Goal: Task Accomplishment & Management: Manage account settings

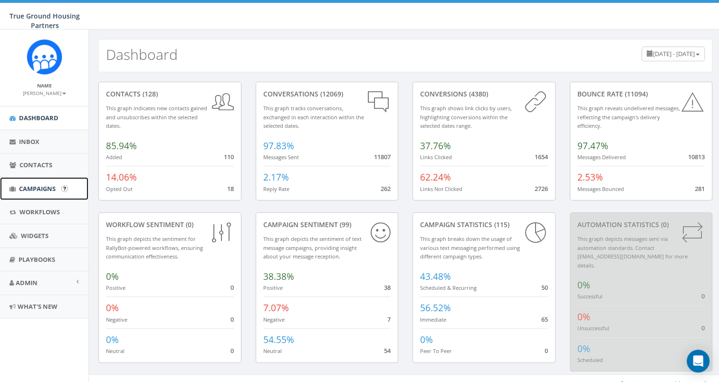
click at [46, 190] on span "Campaigns" at bounding box center [37, 188] width 37 height 9
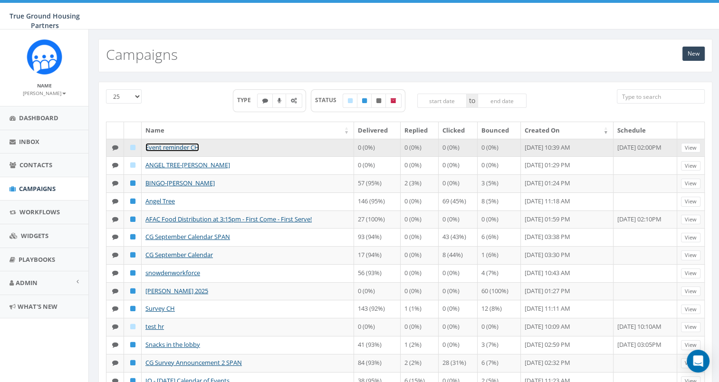
click at [179, 145] on link "Event reminder CH" at bounding box center [172, 147] width 54 height 9
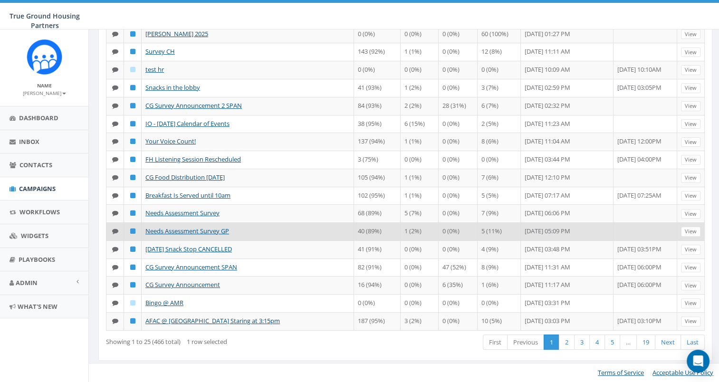
scroll to position [319, 0]
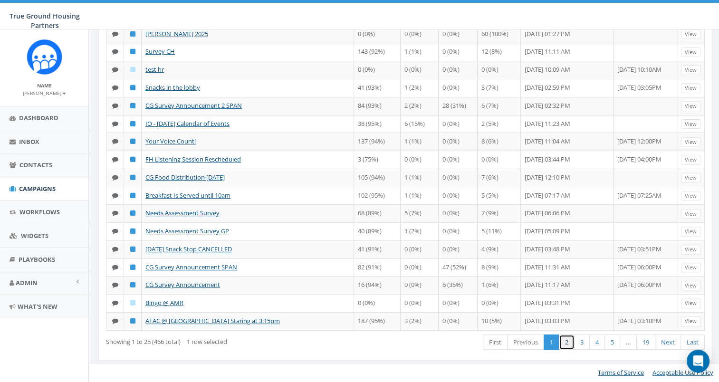
click at [563, 338] on link "2" at bounding box center [567, 342] width 16 height 16
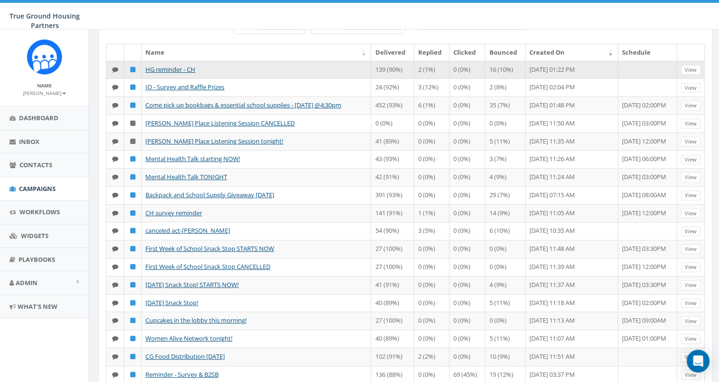
scroll to position [95, 0]
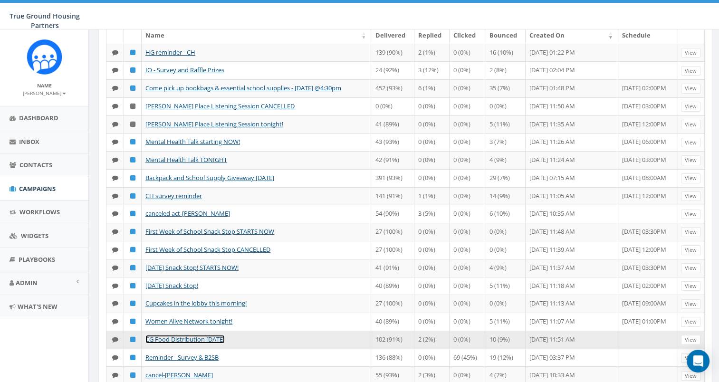
click at [188, 335] on link "CG Food Distribution 8/14/2025" at bounding box center [184, 339] width 79 height 9
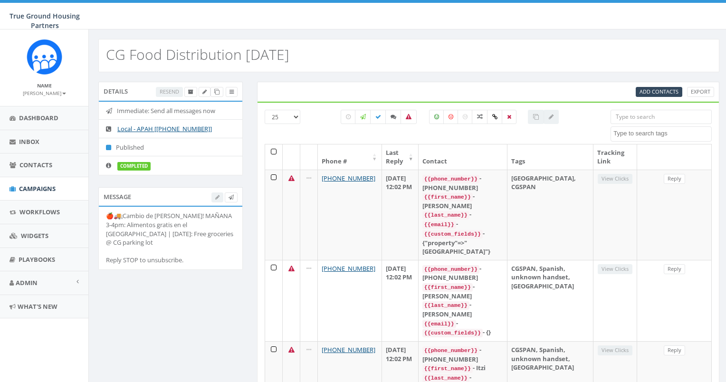
select select
click at [217, 90] on icon at bounding box center [215, 91] width 5 height 5
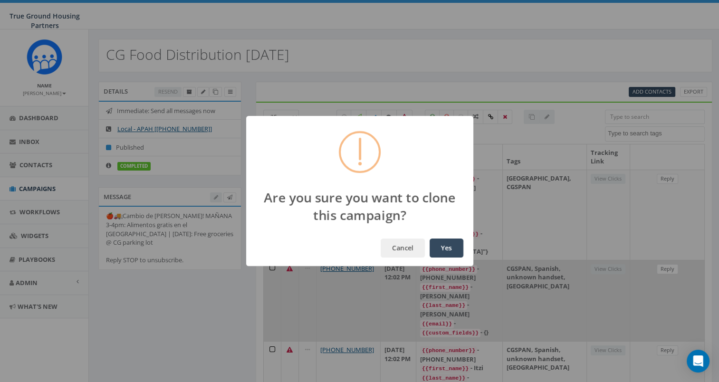
click at [442, 249] on button "Yes" at bounding box center [446, 247] width 34 height 19
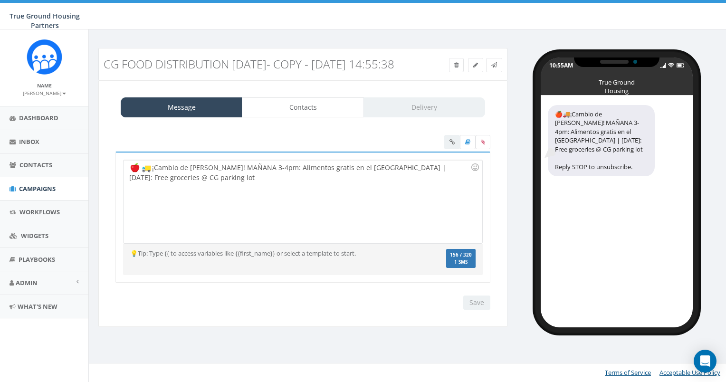
click at [235, 198] on div "¡Cambio de [PERSON_NAME]! MAÑANA 3-4pm: Alimentos gratis en el [GEOGRAPHIC_DATA…" at bounding box center [302, 201] width 358 height 83
click at [245, 180] on div "¡Cambio de horario! MAÑANA 3-4pm: Alimentos gratis en el parqueo de Columbia Gr…" at bounding box center [302, 201] width 358 height 83
click at [231, 180] on div "¡Cambio de horario! MAÑANA 3-4pm: Alimentos gratis en el parqueo de Columbia Gr…" at bounding box center [302, 201] width 358 height 83
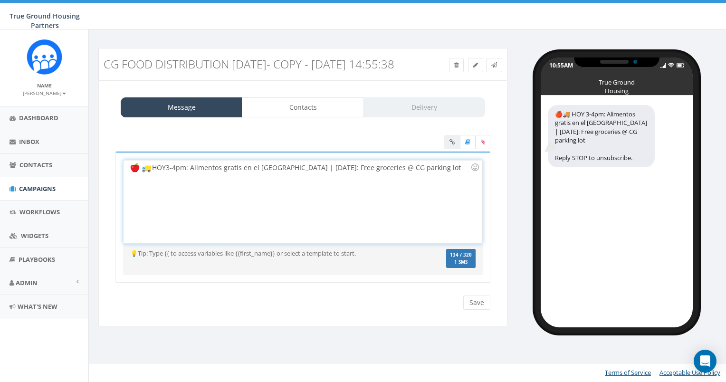
click at [228, 186] on div "HOY 3-4pm: Alimentos gratis en el parqueo de Columbia Grove | Tomorrow: Free gr…" at bounding box center [302, 201] width 358 height 83
click at [354, 178] on div "HOY 3-4pm: Alimentos gratis en el parqueo de Columbia Grove | Tomorrow: Free gr…" at bounding box center [302, 201] width 358 height 83
click at [365, 178] on div "HOY 3-4pm: Alimentos gratis en el parqueo de Columbia Grove | Tomorrow: Free gr…" at bounding box center [302, 201] width 358 height 83
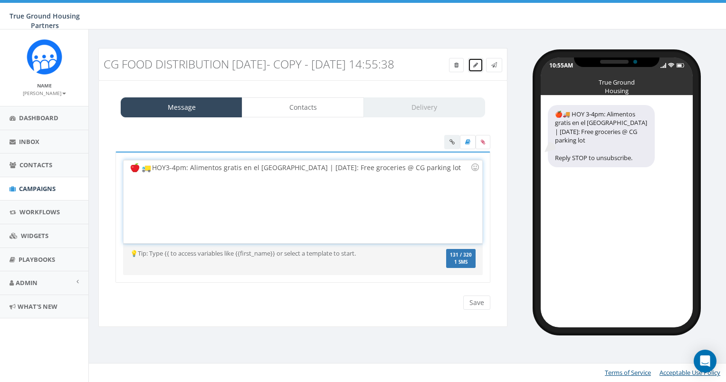
click at [478, 63] on link at bounding box center [475, 65] width 15 height 14
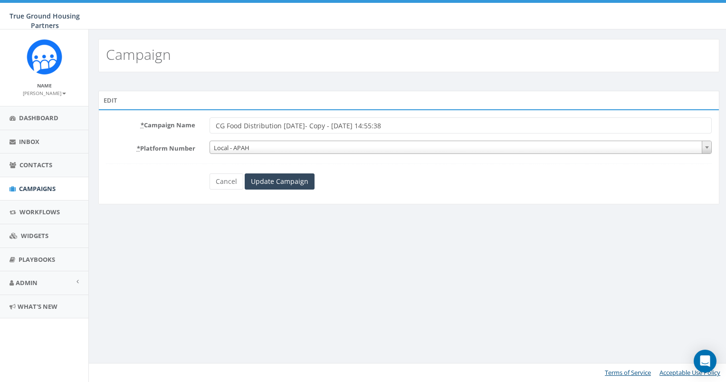
drag, startPoint x: 393, startPoint y: 123, endPoint x: 374, endPoint y: 172, distance: 52.0
click at [204, 119] on div "CG Food Distribution [DATE]- Copy - [DATE] 14:55:38" at bounding box center [460, 125] width 517 height 16
drag, startPoint x: 436, startPoint y: 223, endPoint x: 422, endPoint y: 174, distance: 51.0
click at [436, 223] on div "Edit * Campaign Name CG Food Distribution [DATE]- Copy - [DATE] 14:55:38 * Plat…" at bounding box center [409, 148] width 640 height 153
drag, startPoint x: 411, startPoint y: 120, endPoint x: 283, endPoint y: 119, distance: 128.2
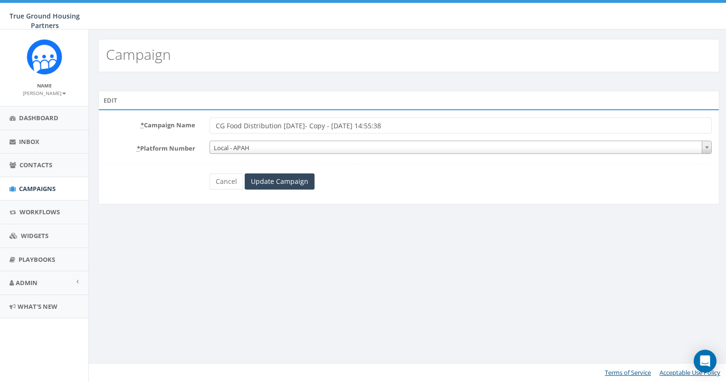
click at [283, 119] on input "CG Food Distribution [DATE]- Copy - [DATE] 14:55:38" at bounding box center [460, 125] width 503 height 16
type input "CG Food Distribution [DATE]"
click at [270, 177] on input "Update Campaign" at bounding box center [280, 181] width 70 height 16
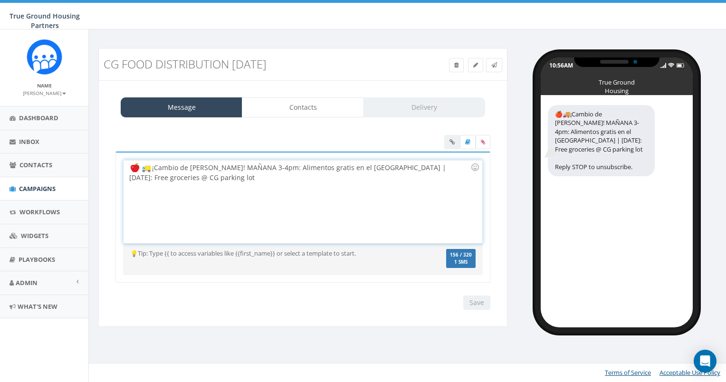
drag, startPoint x: 0, startPoint y: 0, endPoint x: 270, endPoint y: 177, distance: 322.5
click at [270, 177] on div "¡Cambio de horario! MAÑANA 3-4pm: Alimentos gratis en el parqueo de Columbia Gr…" at bounding box center [302, 201] width 358 height 83
drag, startPoint x: 243, startPoint y: 165, endPoint x: 159, endPoint y: 166, distance: 84.5
click at [159, 166] on div "¡Cambio de horario! MAÑANA 3-4pm: Alimentos gratis en el parqueo de Columbia Gr…" at bounding box center [302, 201] width 358 height 83
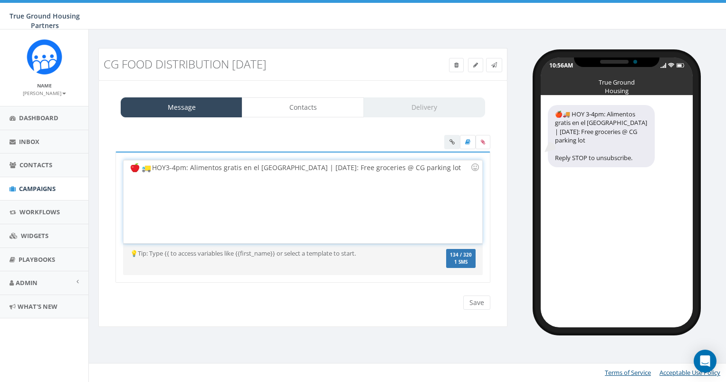
click at [382, 169] on div "HOY 3-4pm: Alimentos gratis en el parqueo de Columbia Grove | Tomorrow: Free gr…" at bounding box center [302, 201] width 358 height 83
click at [381, 167] on div "HOY 3-4pm: Alimentos gratis en el parqueo de Columbia Grove | Tomorrow: Free gr…" at bounding box center [302, 201] width 358 height 83
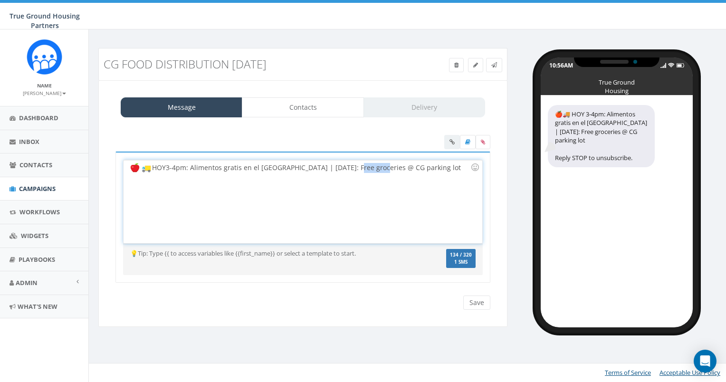
click at [381, 167] on div "HOY 3-4pm: Alimentos gratis en el parqueo de Columbia Grove | Tomorrow: Free gr…" at bounding box center [302, 201] width 358 height 83
click at [308, 211] on div "HOY 3-4pm: Alimentos gratis en el parqueo de Columbia Grove | TODAY Free grocer…" at bounding box center [302, 201] width 358 height 83
click at [264, 180] on div "HOY 3-4pm: Alimentos gratis en el parqueo de Columbia Grove | TODAY Free grocer…" at bounding box center [302, 201] width 358 height 83
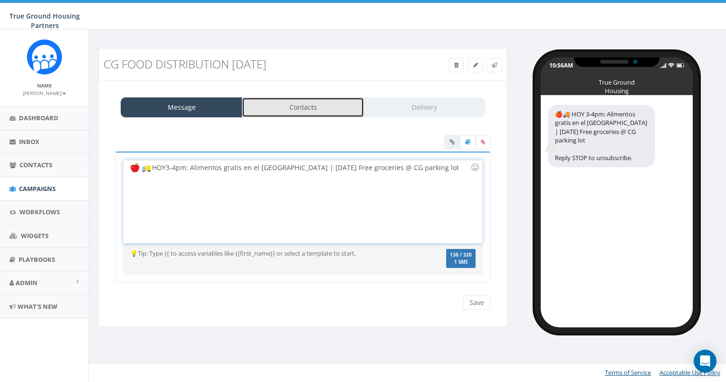
click at [283, 112] on link "Contacts" at bounding box center [303, 107] width 122 height 20
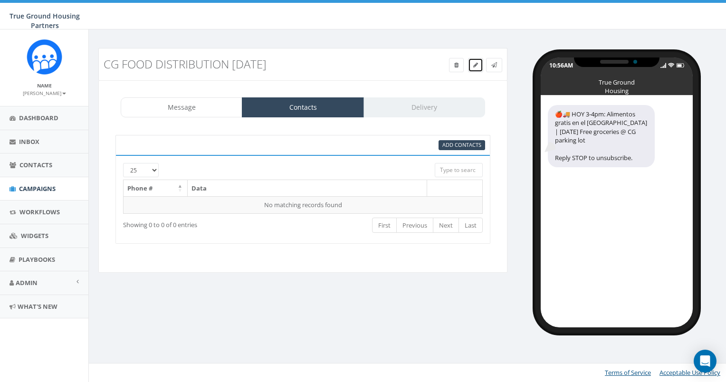
click at [473, 66] on icon at bounding box center [475, 65] width 5 height 6
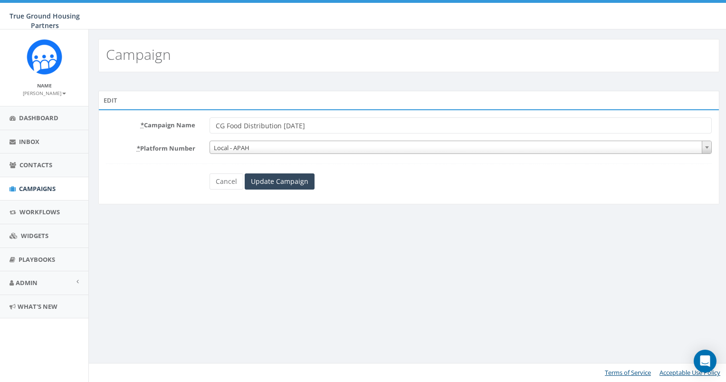
click at [310, 124] on input "CG Food Distribution [DATE]" at bounding box center [460, 125] width 503 height 16
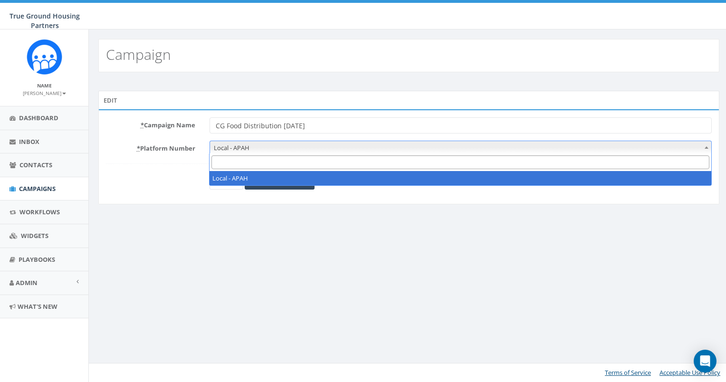
click at [304, 146] on span "Local - APAH" at bounding box center [461, 147] width 502 height 13
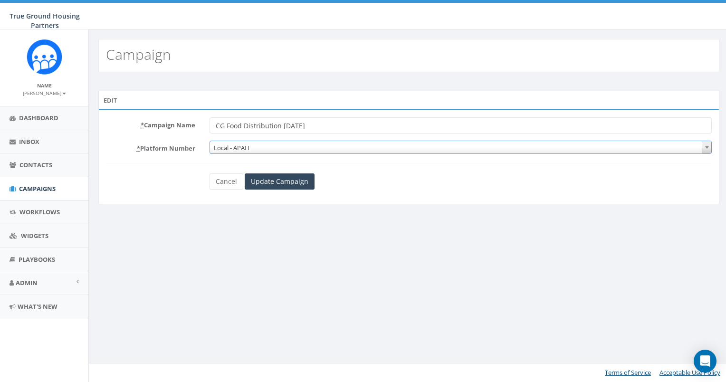
click at [304, 144] on span "Local - APAH" at bounding box center [461, 147] width 502 height 13
click at [313, 126] on input "CG Food Distribution [DATE]" at bounding box center [460, 125] width 503 height 16
click at [289, 178] on input "Update Campaign" at bounding box center [280, 181] width 70 height 16
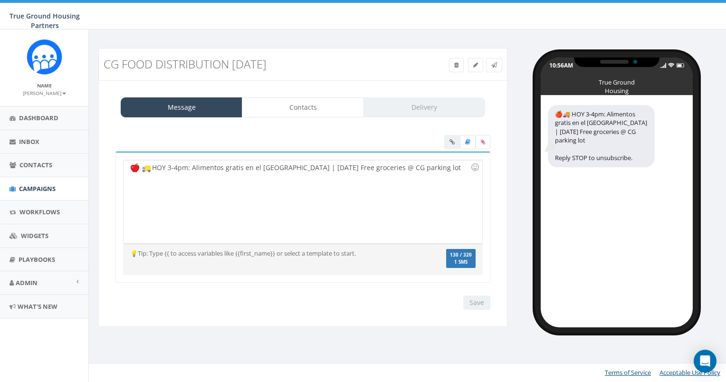
click at [273, 177] on div "HOY 3-4pm: Alimentos gratis en el parqueo de Columbia Grove | TODAY Free grocer…" at bounding box center [302, 201] width 358 height 83
click at [212, 175] on div "HOY 3-4pm: Alimentos gratis en el parqueo de Columbia Grove | TODAY Free grocer…" at bounding box center [302, 201] width 358 height 83
click at [295, 104] on link "Contacts" at bounding box center [303, 107] width 122 height 20
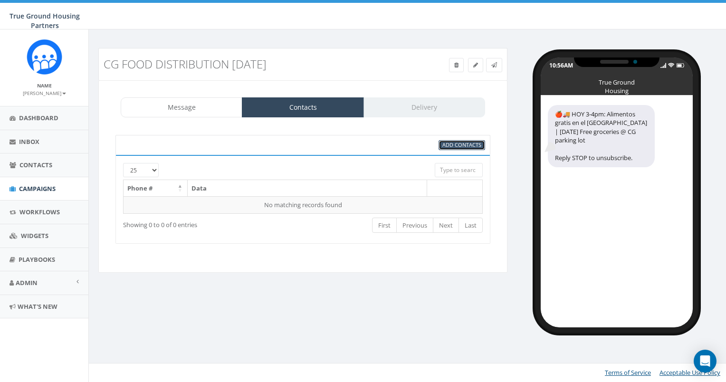
click at [467, 144] on span "Add Contacts" at bounding box center [461, 144] width 39 height 7
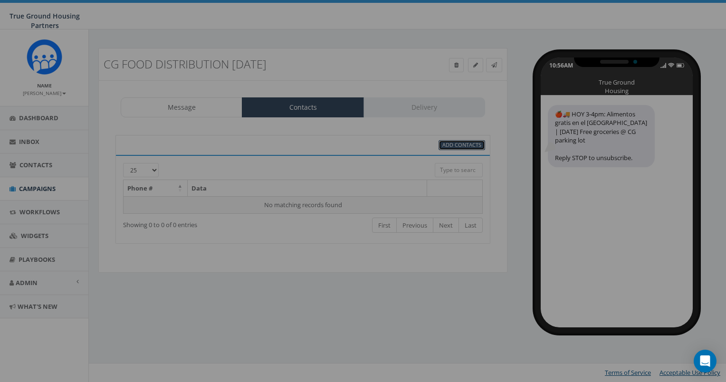
select select
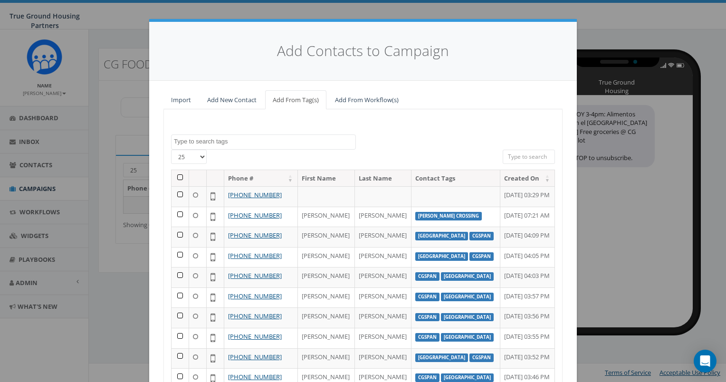
click at [310, 137] on textarea "Search" at bounding box center [264, 141] width 181 height 9
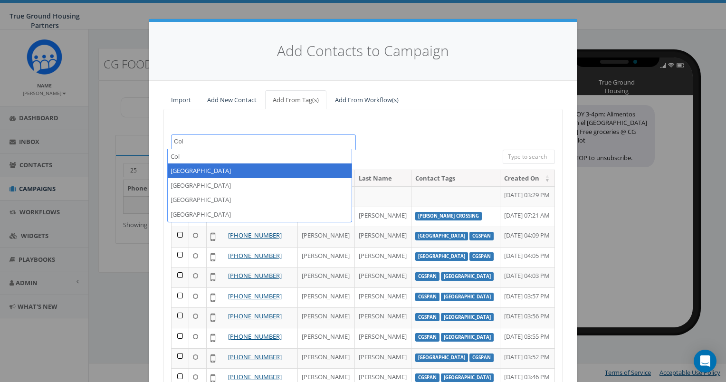
type textarea "Col"
select select "[GEOGRAPHIC_DATA]"
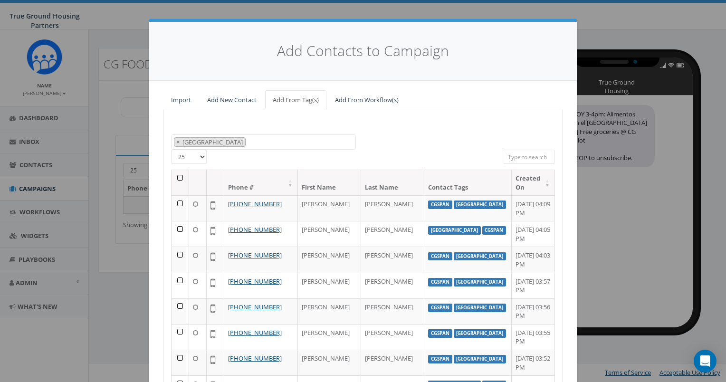
click at [175, 173] on th at bounding box center [180, 182] width 18 height 25
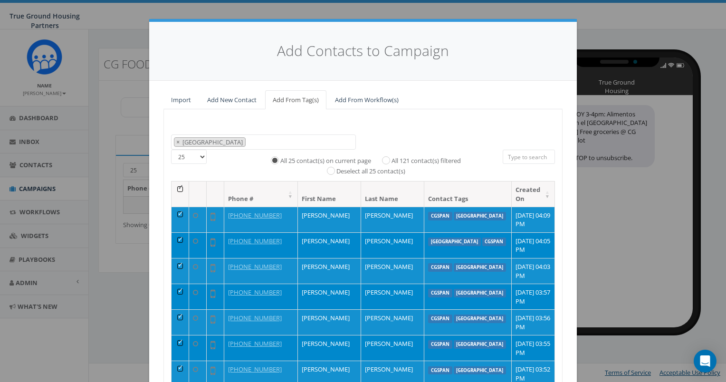
click at [443, 156] on label "All 121 contact(s) filtered" at bounding box center [425, 160] width 69 height 9
click at [391, 156] on input "All 121 contact(s) filtered" at bounding box center [388, 159] width 6 height 6
radio input "true"
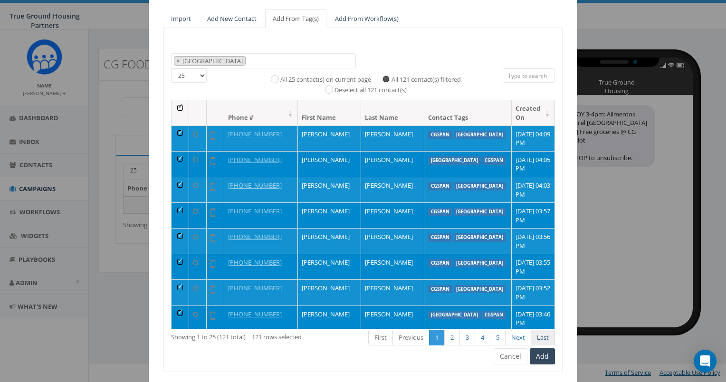
scroll to position [106, 0]
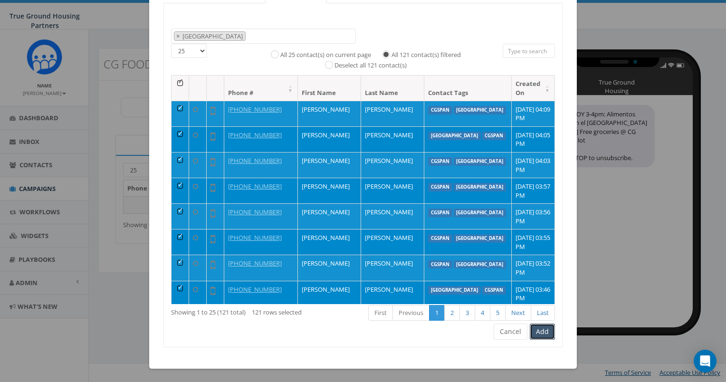
click at [543, 331] on button "Add" at bounding box center [542, 331] width 25 height 16
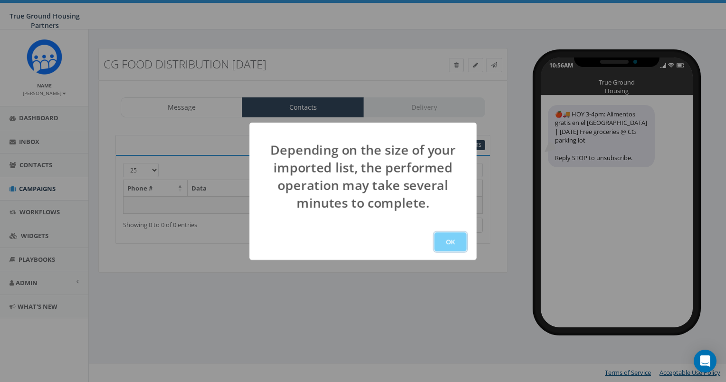
click at [459, 241] on button "OK" at bounding box center [450, 241] width 32 height 19
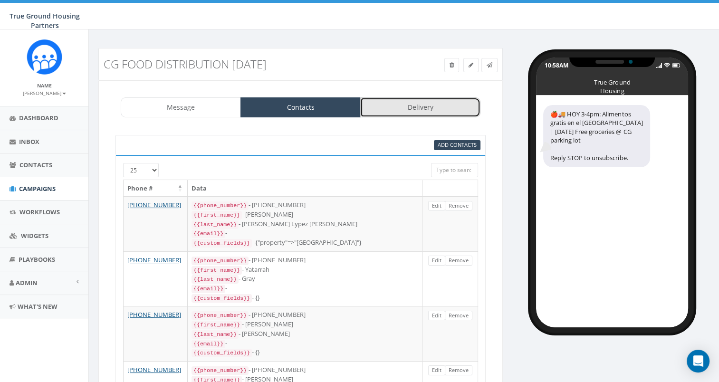
click at [391, 105] on link "Delivery" at bounding box center [420, 107] width 120 height 20
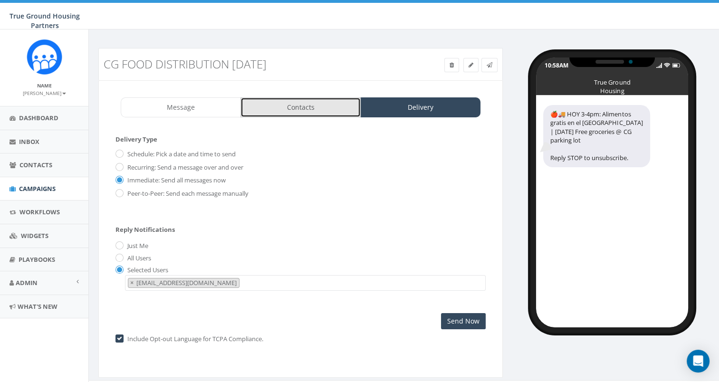
click at [324, 112] on link "Contacts" at bounding box center [300, 107] width 120 height 20
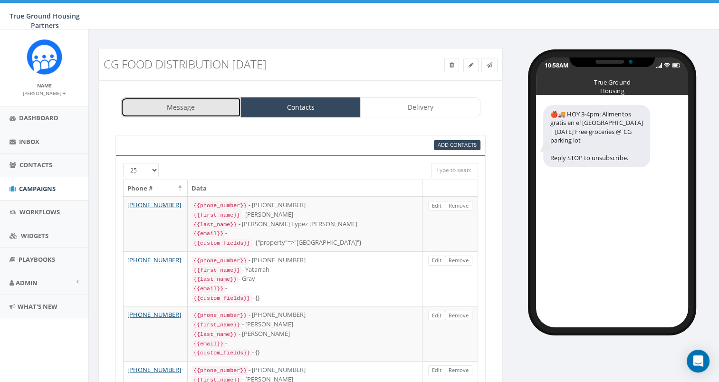
click at [201, 110] on link "Message" at bounding box center [181, 107] width 120 height 20
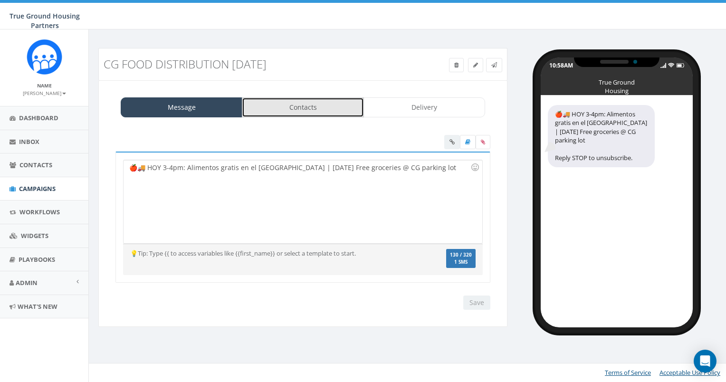
click at [271, 103] on link "Contacts" at bounding box center [303, 107] width 122 height 20
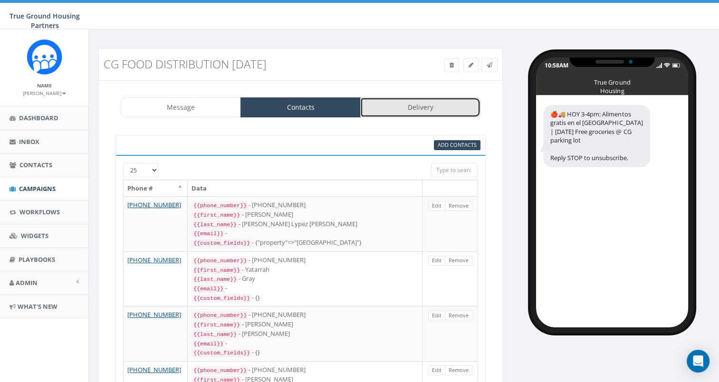
click at [411, 112] on link "Delivery" at bounding box center [420, 107] width 120 height 20
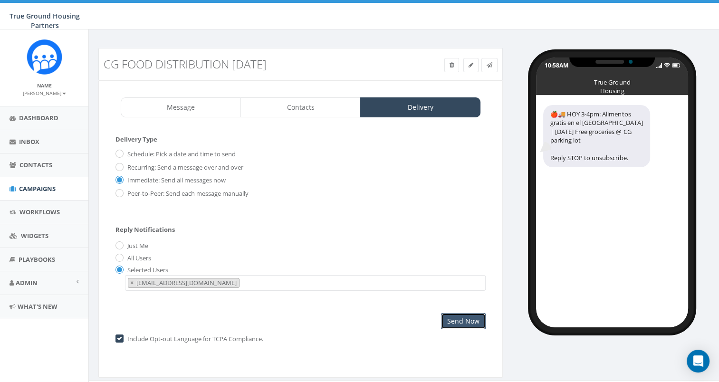
click at [468, 322] on input "Send Now" at bounding box center [463, 321] width 45 height 16
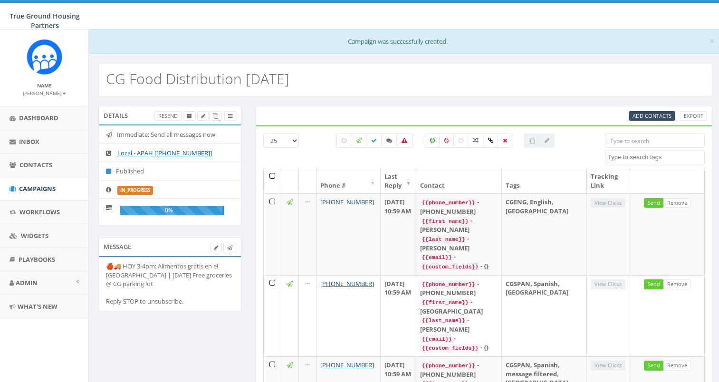
select select
